Goal: Task Accomplishment & Management: Use online tool/utility

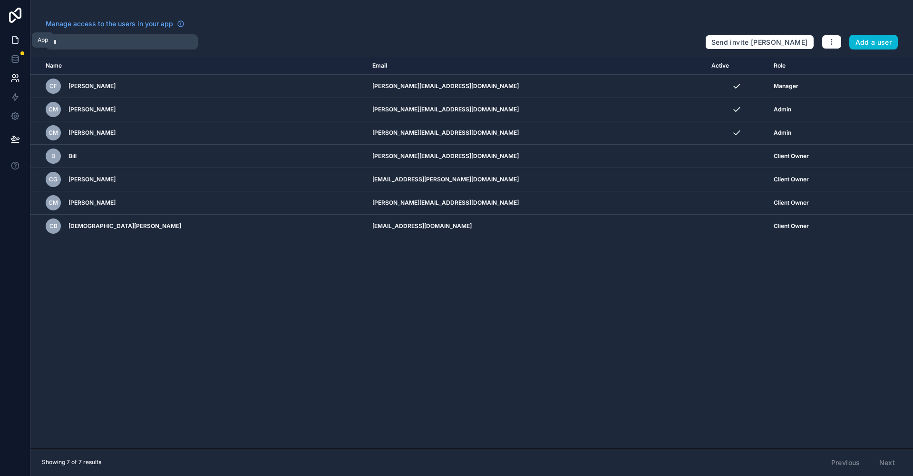
click at [17, 36] on icon at bounding box center [15, 40] width 10 height 10
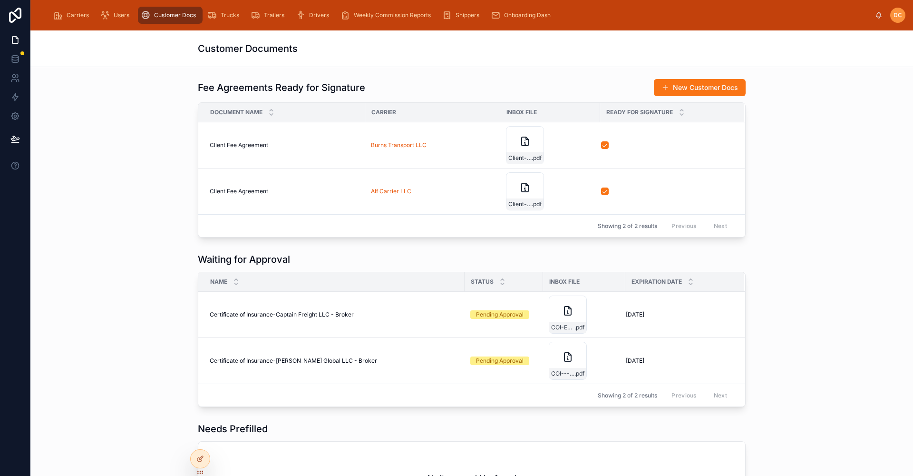
click at [162, 20] on div "Customer Docs" at bounding box center [170, 15] width 59 height 15
click at [69, 19] on div "Carriers" at bounding box center [72, 15] width 39 height 15
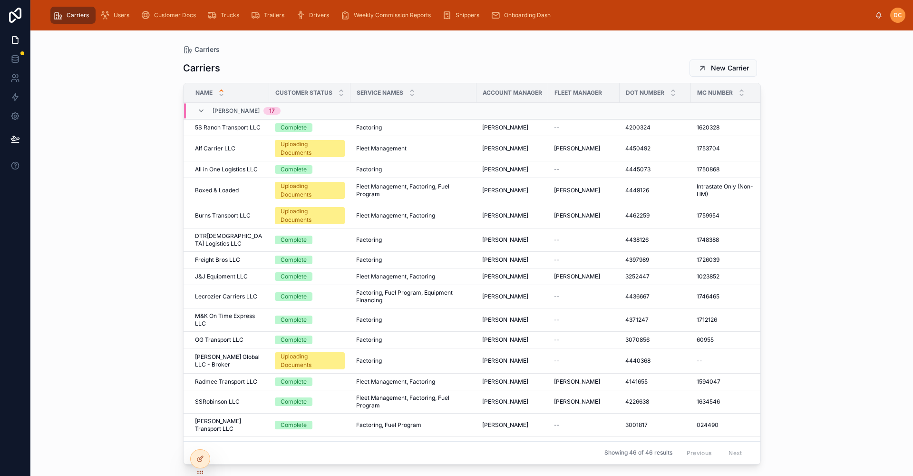
click at [340, 98] on div "Customer Status" at bounding box center [310, 93] width 80 height 18
click at [519, 19] on span "Onboarding Dash" at bounding box center [527, 15] width 47 height 8
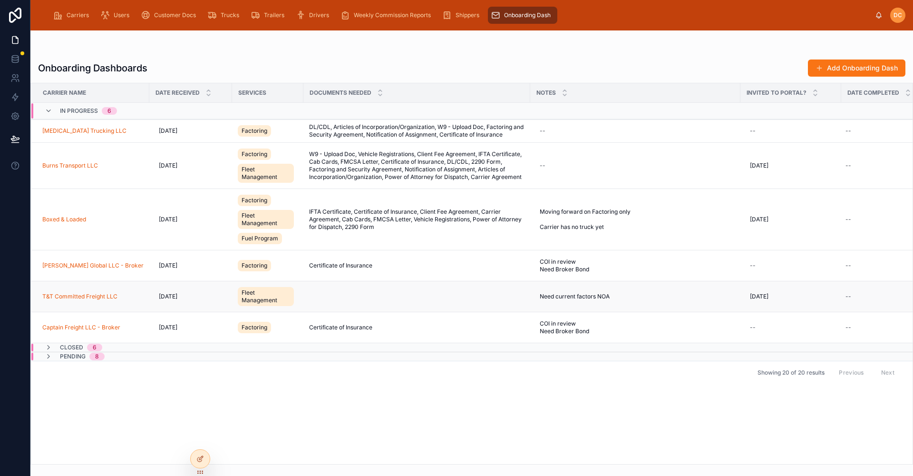
click at [569, 304] on td "Need current factors NOA Need current factors NOA" at bounding box center [635, 296] width 210 height 31
click at [573, 297] on span "Need current factors NOA" at bounding box center [575, 296] width 70 height 8
click at [566, 319] on textarea "**********" at bounding box center [580, 320] width 90 height 36
type textarea "**********"
click at [650, 308] on icon "submit" at bounding box center [650, 309] width 8 height 8
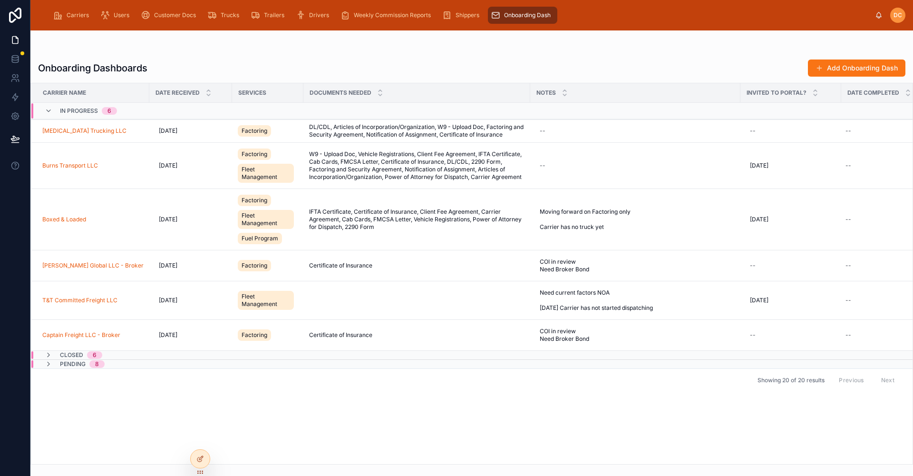
click at [661, 61] on div "Onboarding Dashboards Add Onboarding Dash" at bounding box center [472, 68] width 868 height 18
